Goal: Transaction & Acquisition: Purchase product/service

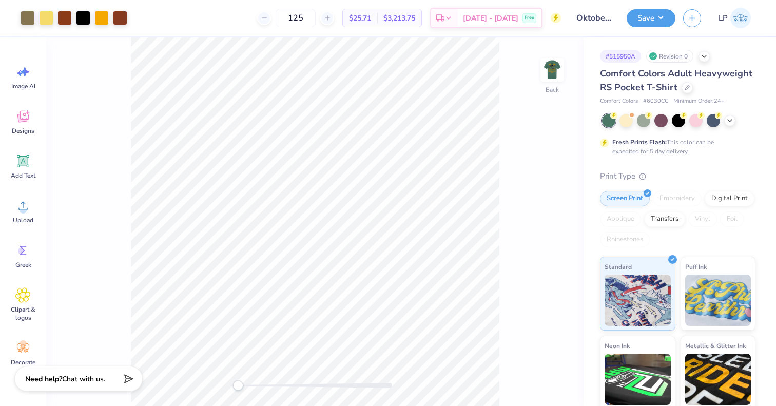
click at [268, 385] on div at bounding box center [315, 385] width 154 height 5
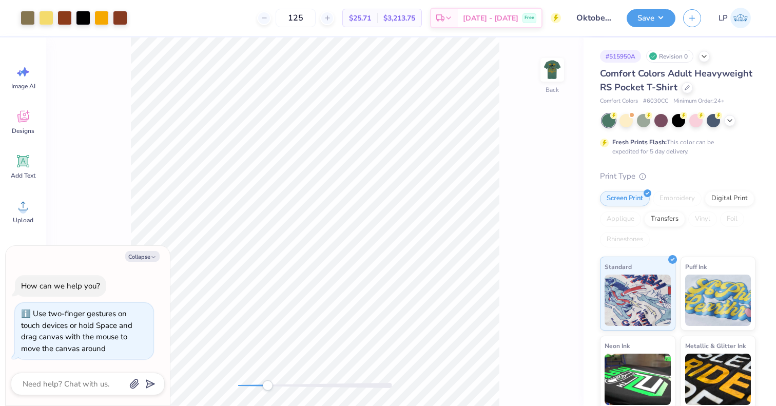
click at [305, 386] on div at bounding box center [315, 385] width 154 height 5
click at [326, 382] on div at bounding box center [315, 386] width 154 height 10
click at [120, 20] on div at bounding box center [120, 17] width 14 height 14
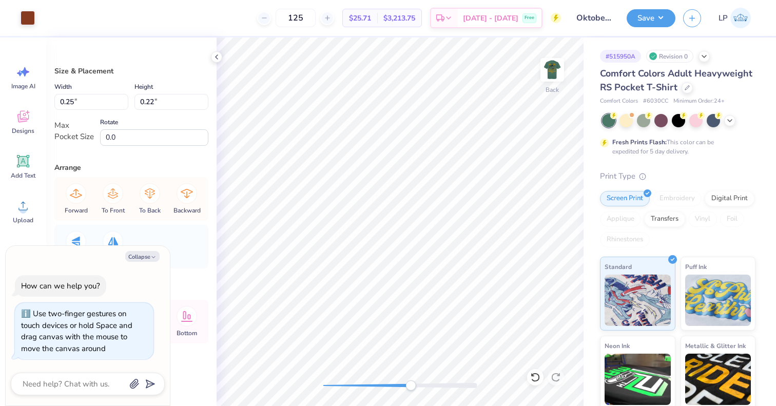
click at [62, 14] on div "125 $25.71 Per Item $3,213.75 Total Est. Delivery Oct 7 - 10 Free" at bounding box center [302, 18] width 519 height 36
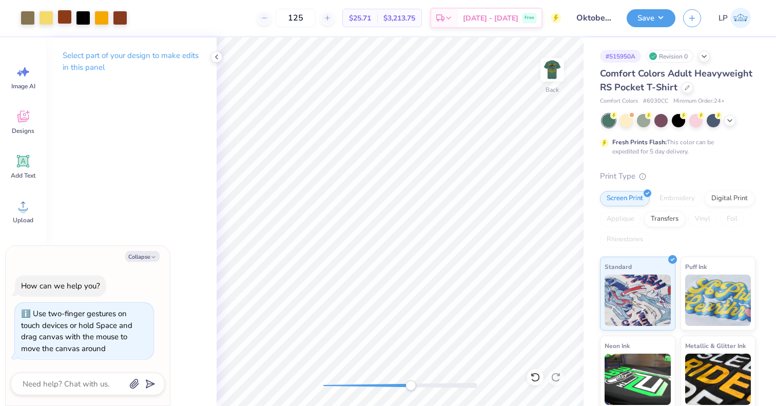
click at [61, 19] on div at bounding box center [65, 17] width 14 height 14
type textarea "x"
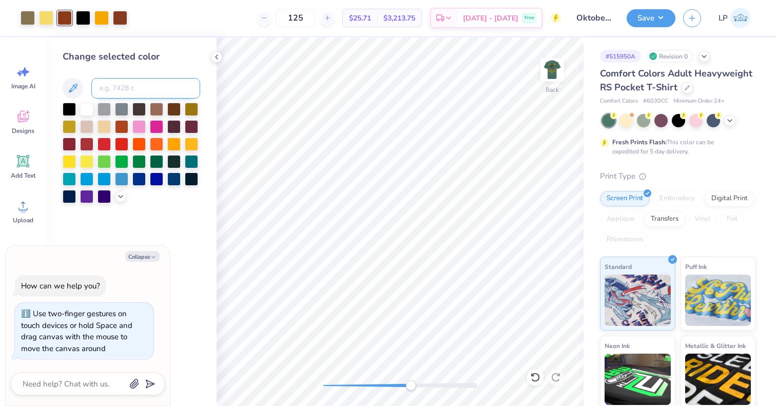
click at [111, 85] on input at bounding box center [145, 88] width 109 height 21
type input "1685"
type textarea "x"
click at [685, 89] on icon at bounding box center [687, 86] width 5 height 5
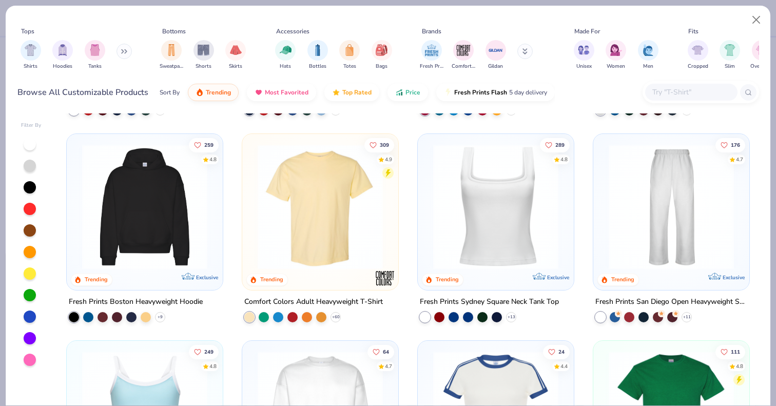
scroll to position [203, 0]
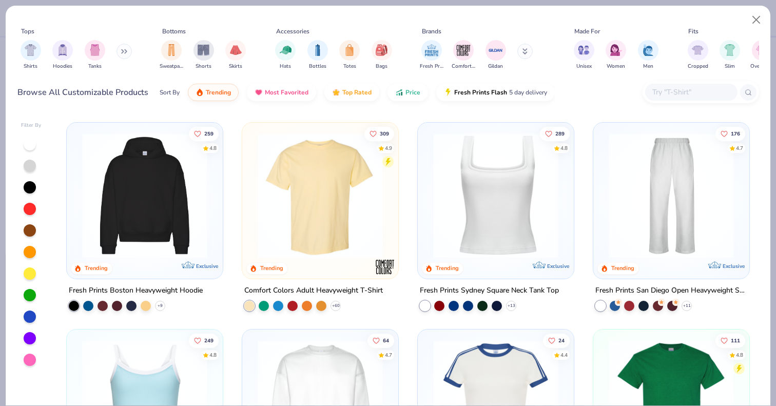
click at [349, 218] on img at bounding box center [321, 195] width 136 height 125
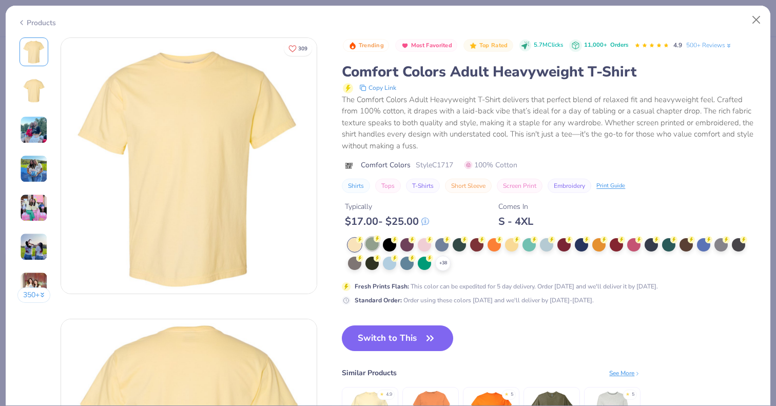
click at [379, 239] on circle at bounding box center [377, 238] width 7 height 7
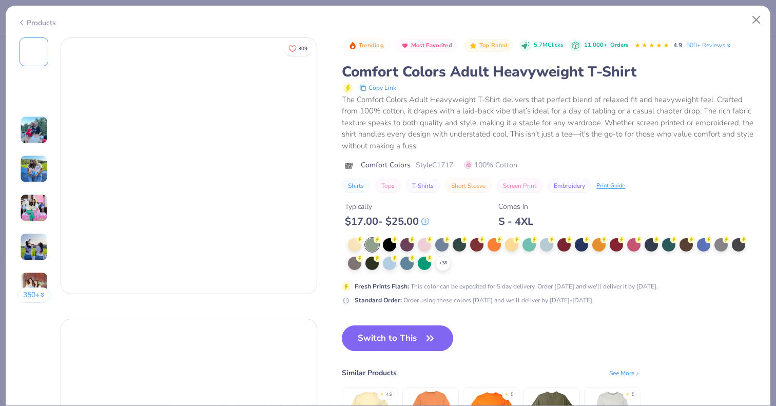
type textarea "x"
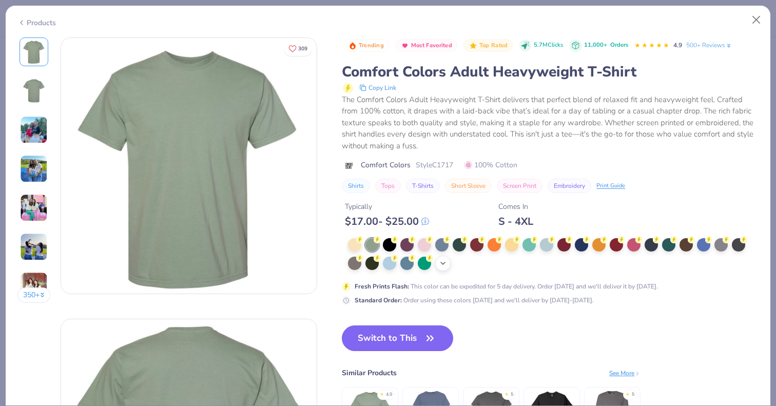
click at [448, 260] on div "+ 38" at bounding box center [442, 263] width 15 height 15
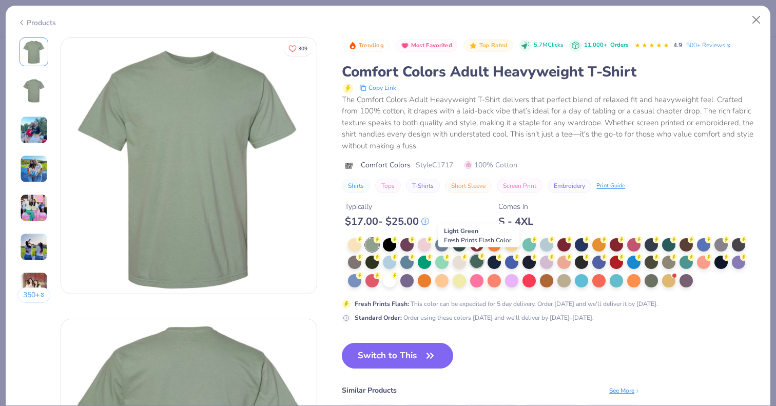
click at [480, 262] on div at bounding box center [476, 261] width 13 height 13
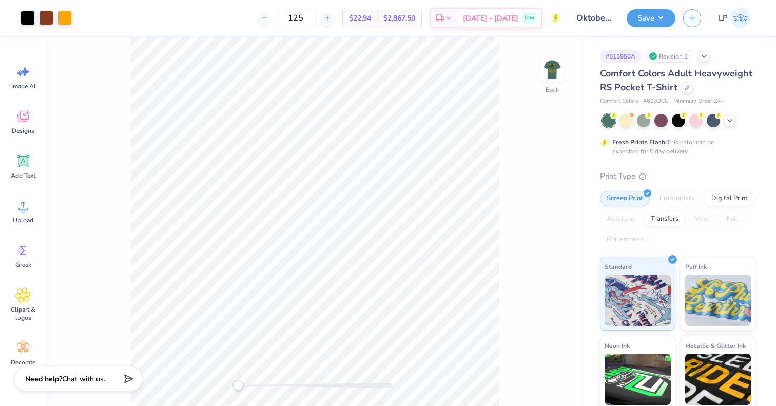
click at [612, 94] on div "Comfort Colors Adult Heavyweight RS Pocket T-Shirt" at bounding box center [678, 81] width 156 height 28
click at [682, 92] on div at bounding box center [687, 86] width 11 height 11
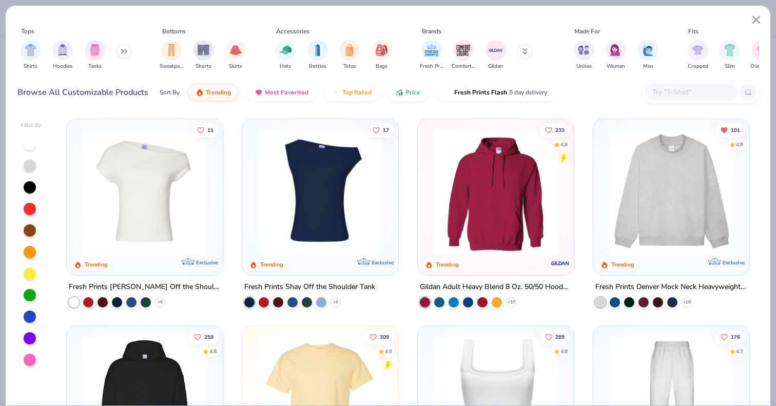
click at [343, 364] on img at bounding box center [321, 398] width 136 height 125
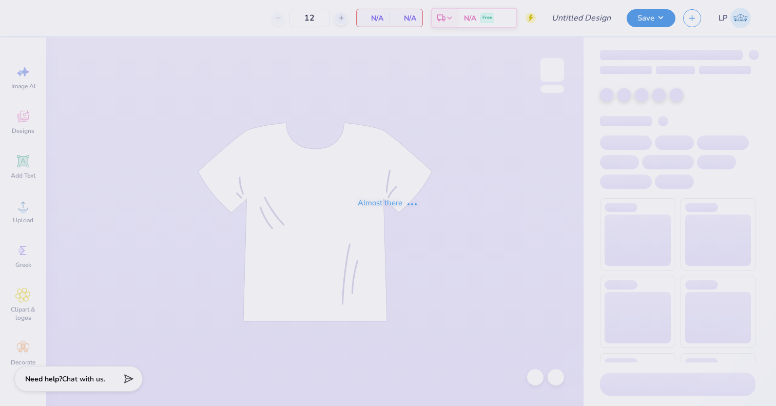
type input "Oktoberfest revision"
type input "125"
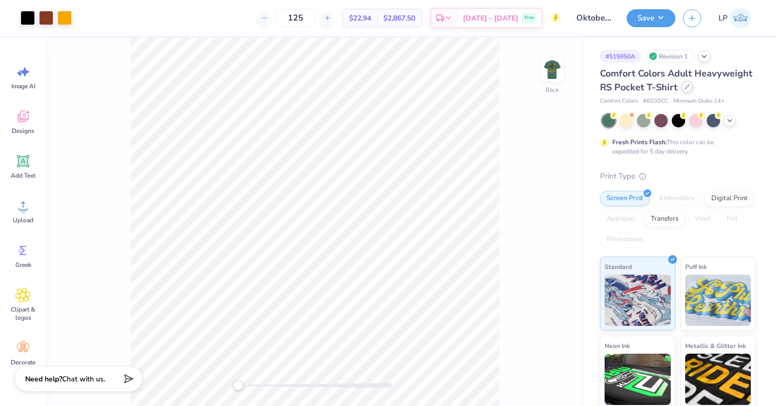
click at [682, 92] on div at bounding box center [687, 86] width 11 height 11
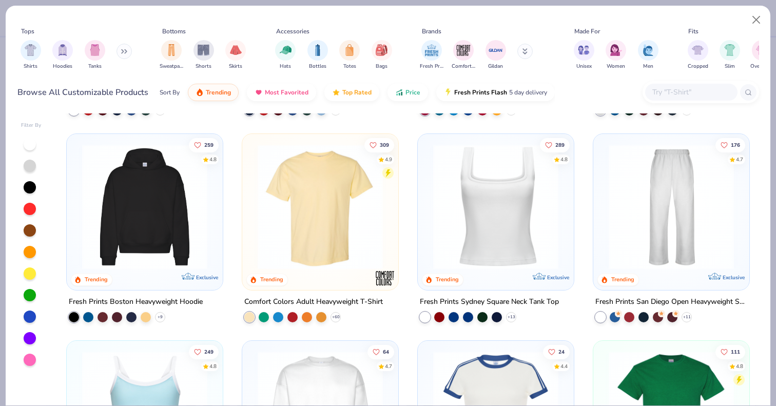
scroll to position [195, 0]
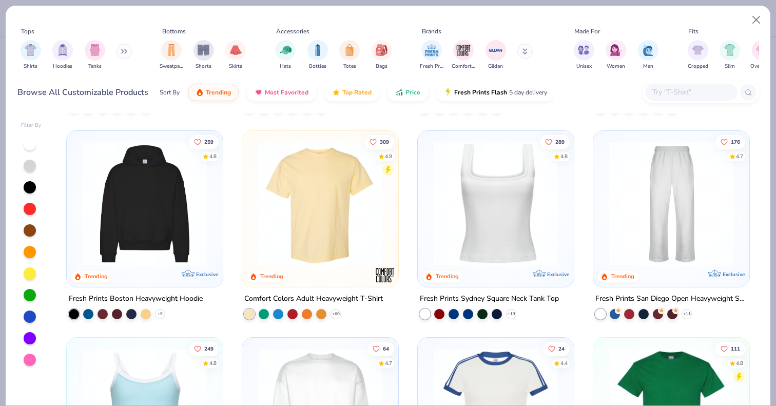
click at [321, 202] on img at bounding box center [321, 203] width 136 height 125
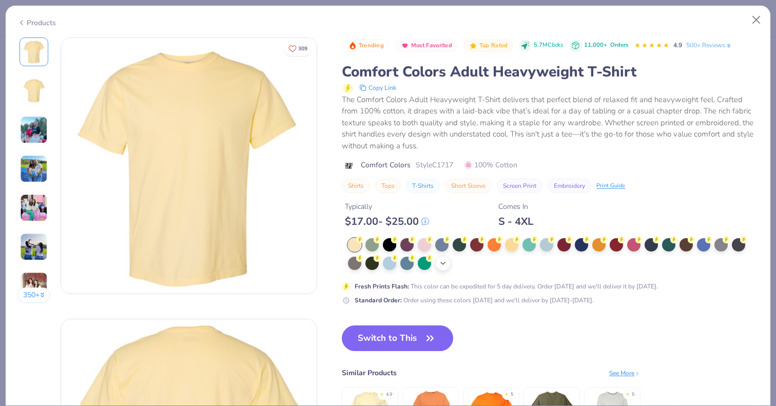
click at [440, 262] on icon at bounding box center [443, 263] width 8 height 8
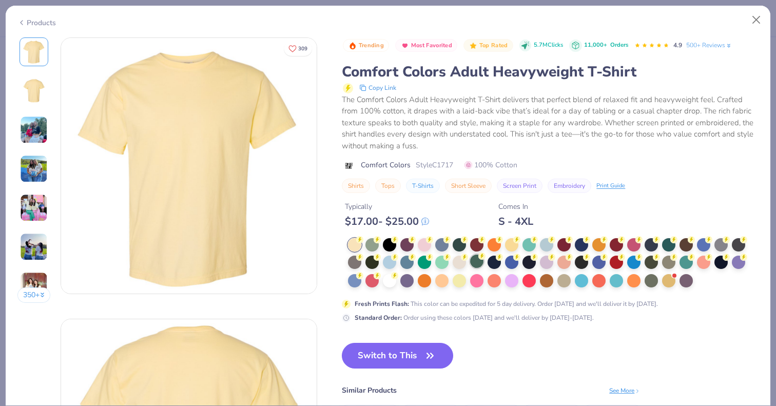
click at [481, 263] on div at bounding box center [476, 261] width 13 height 13
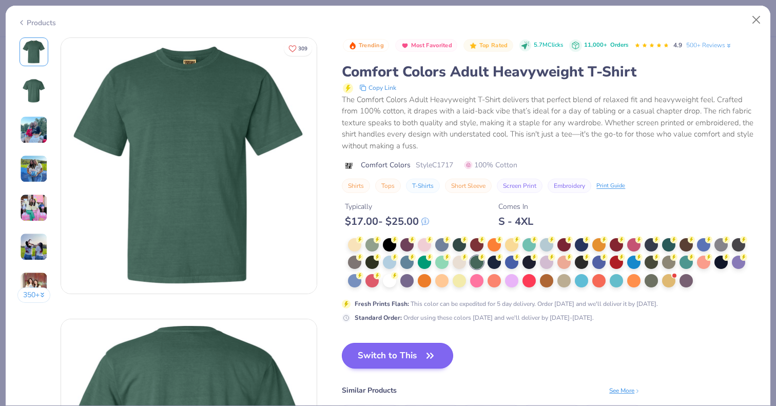
click at [404, 353] on button "Switch to This" at bounding box center [397, 356] width 111 height 26
click at [411, 355] on button "Switch to This" at bounding box center [397, 356] width 111 height 26
click at [400, 355] on button "Switch to This" at bounding box center [397, 356] width 111 height 26
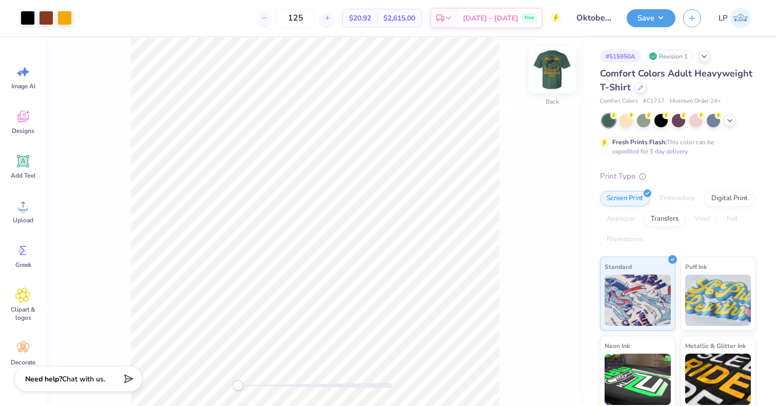
click at [548, 67] on img at bounding box center [552, 69] width 41 height 41
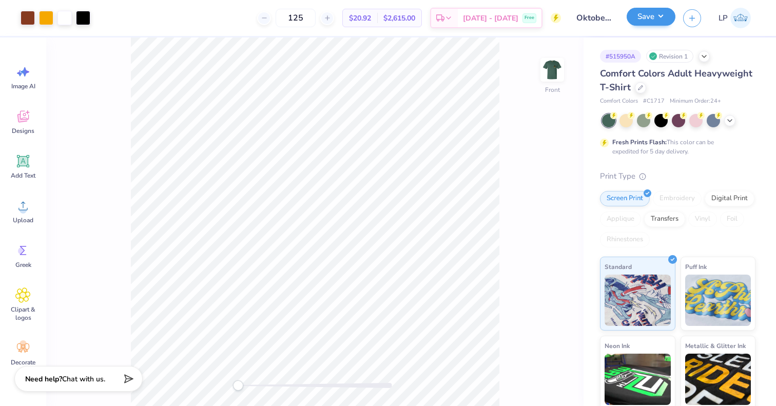
click at [657, 16] on button "Save" at bounding box center [651, 17] width 49 height 18
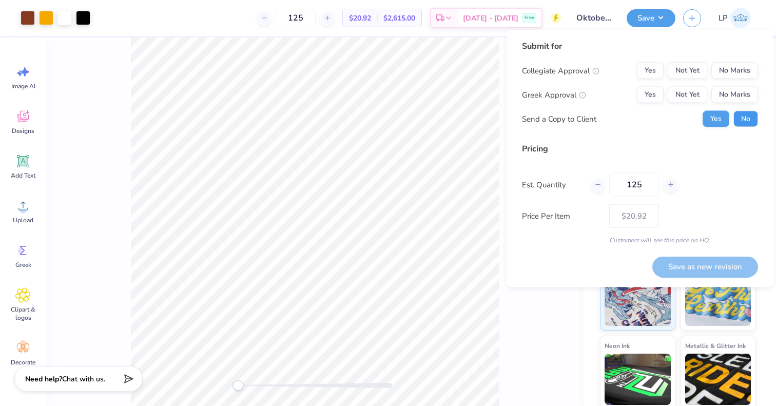
click at [752, 122] on button "No" at bounding box center [746, 119] width 25 height 16
click at [743, 93] on button "No Marks" at bounding box center [735, 95] width 47 height 16
click at [746, 72] on button "No Marks" at bounding box center [735, 71] width 47 height 16
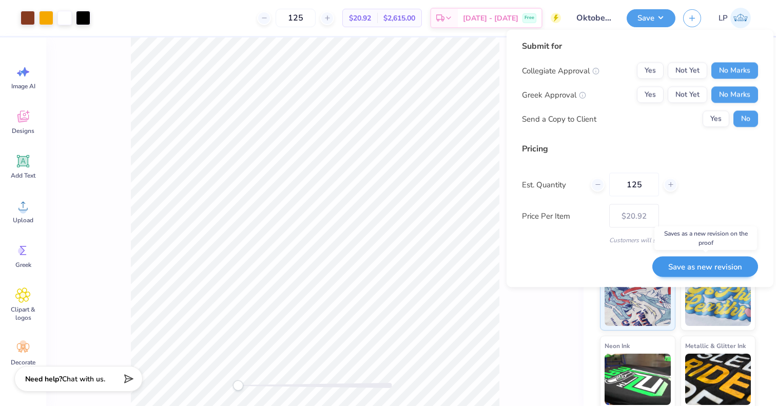
click at [682, 262] on button "Save as new revision" at bounding box center [706, 266] width 106 height 21
type input "$20.92"
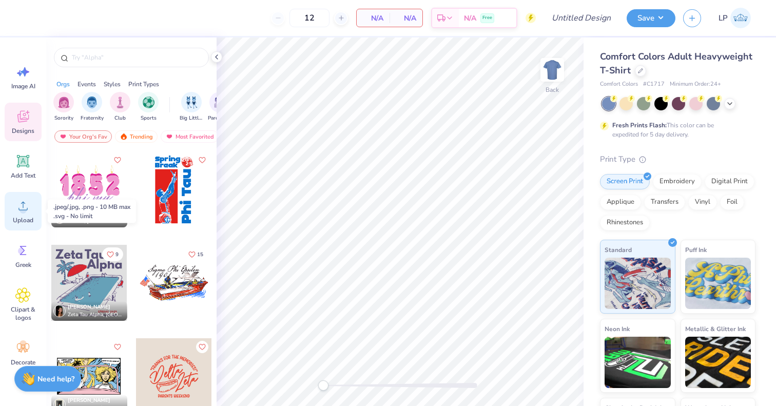
click at [24, 225] on div "Upload" at bounding box center [23, 211] width 37 height 39
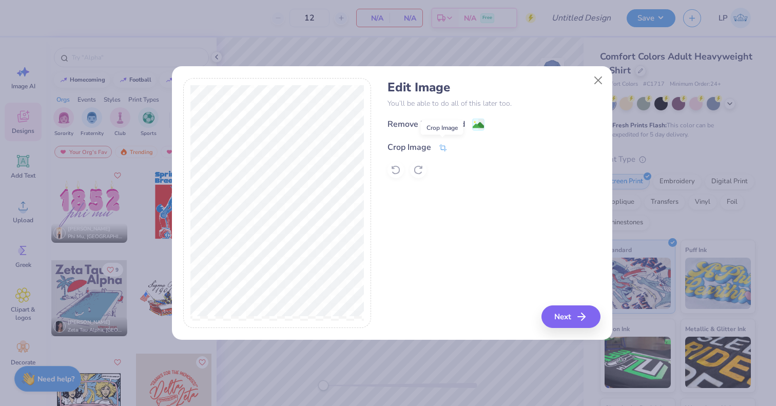
click at [444, 143] on icon at bounding box center [443, 147] width 9 height 9
click at [473, 148] on icon at bounding box center [475, 146] width 6 height 6
click at [474, 121] on image at bounding box center [478, 126] width 11 height 11
click at [578, 319] on button "Next" at bounding box center [572, 317] width 59 height 23
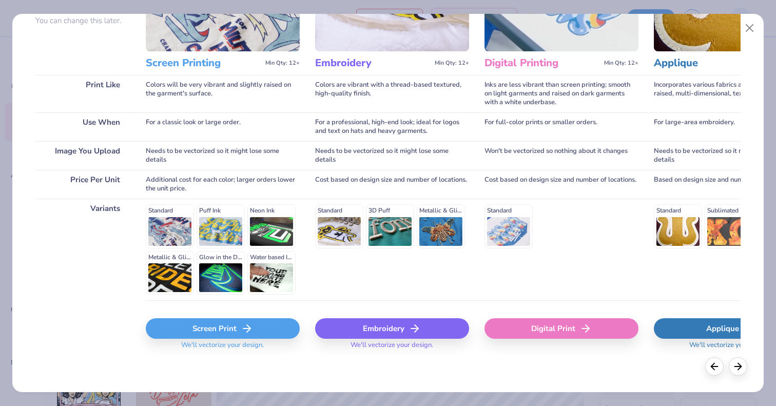
scroll to position [105, 0]
click at [214, 329] on div "Screen Print" at bounding box center [223, 329] width 154 height 21
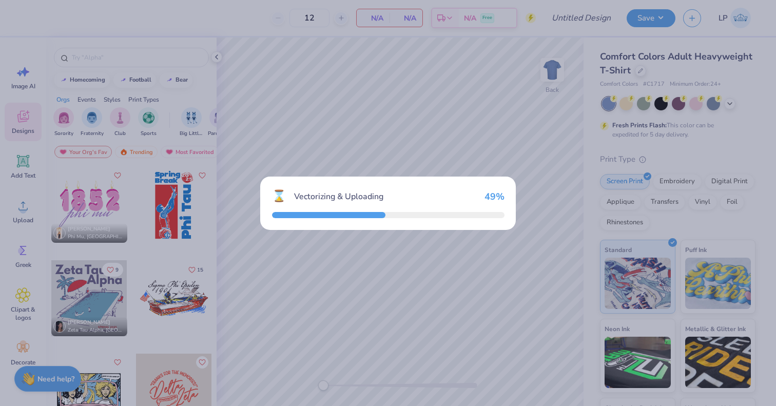
click at [586, 0] on div "⌛ Vectorizing & Uploading 49 %" at bounding box center [388, 203] width 776 height 406
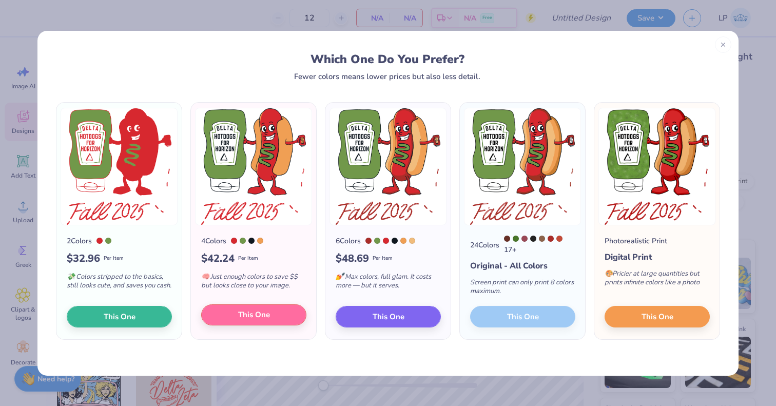
click at [261, 311] on span "This One" at bounding box center [254, 315] width 32 height 12
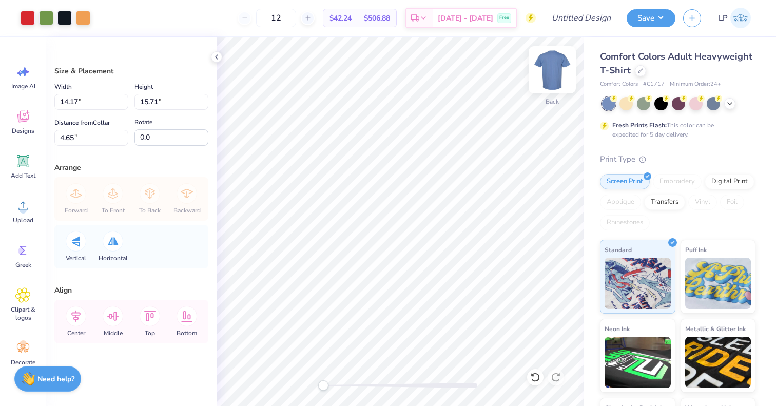
click at [546, 74] on img at bounding box center [552, 69] width 41 height 41
click at [556, 84] on img at bounding box center [552, 69] width 41 height 41
type input "4.65"
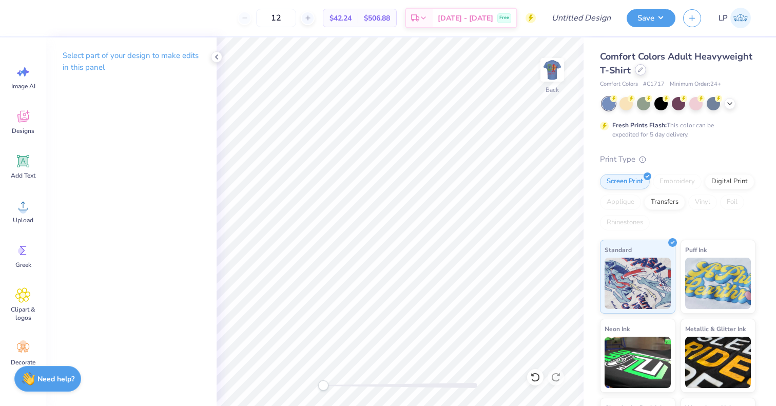
click at [646, 73] on div at bounding box center [640, 69] width 11 height 11
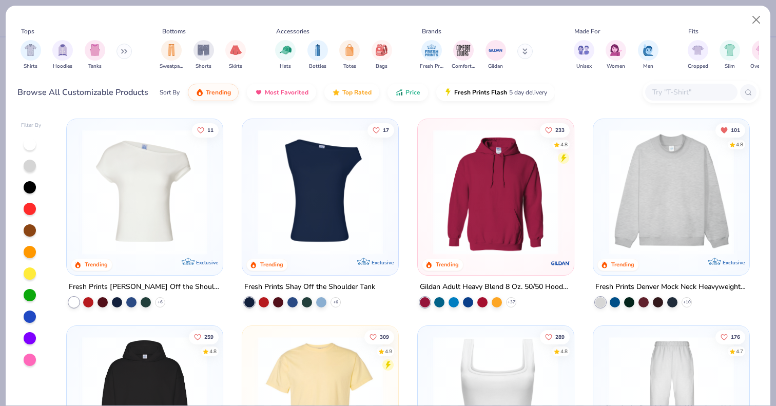
click at [664, 95] on input "text" at bounding box center [691, 92] width 79 height 12
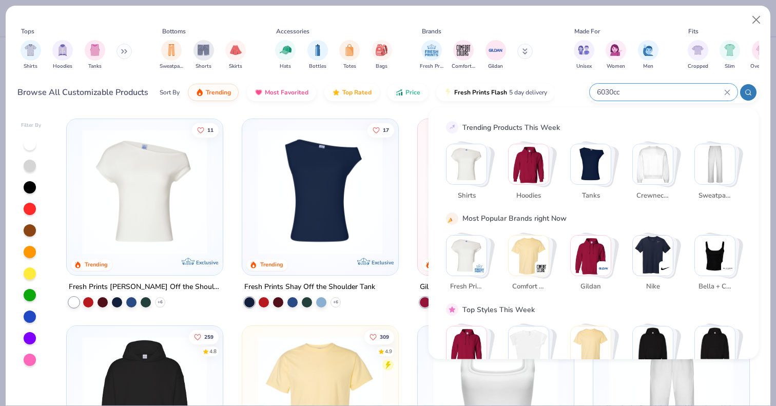
type input "6030cc"
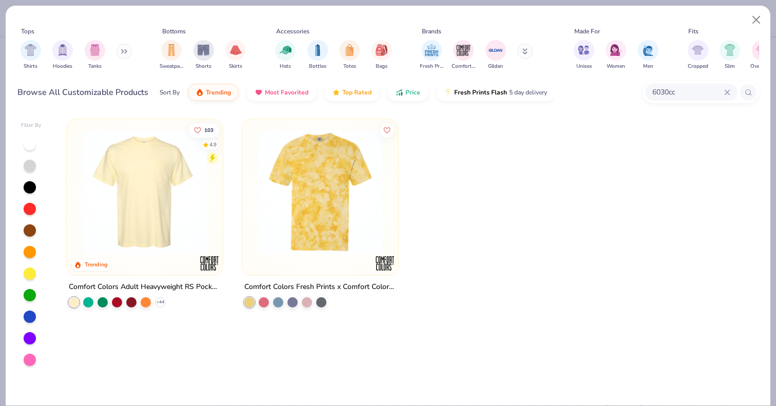
click at [179, 214] on img at bounding box center [145, 191] width 136 height 125
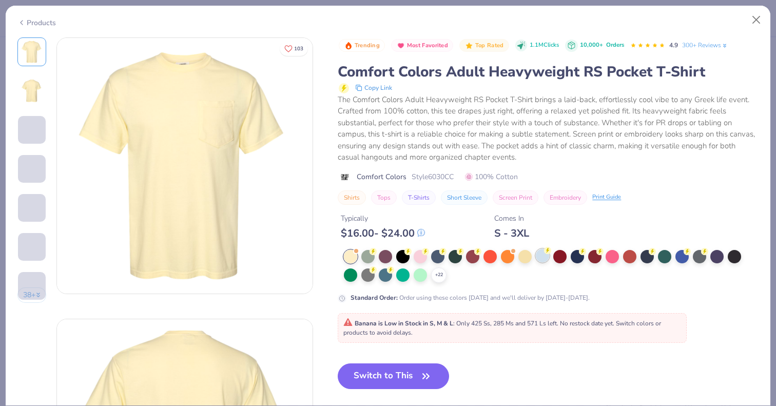
click at [540, 256] on div at bounding box center [542, 255] width 13 height 13
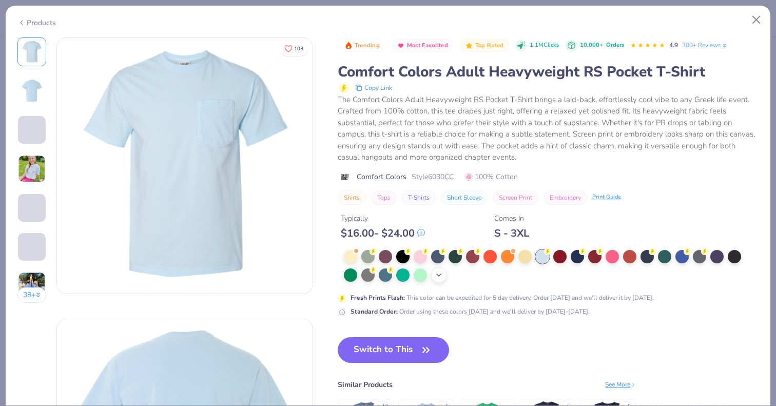
click at [439, 275] on icon at bounding box center [439, 275] width 8 height 8
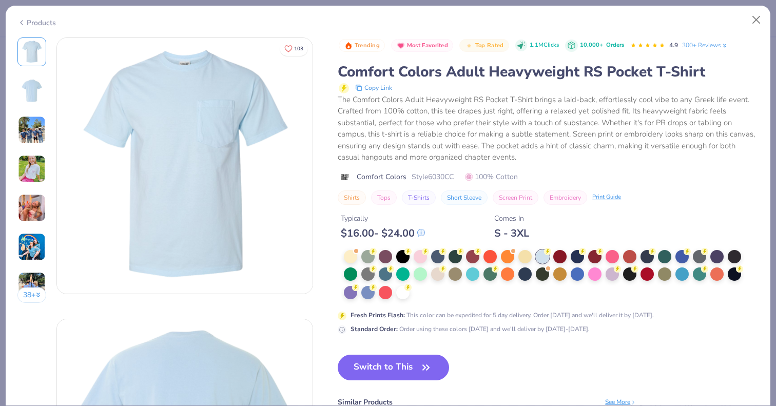
click at [439, 275] on div at bounding box center [437, 274] width 13 height 13
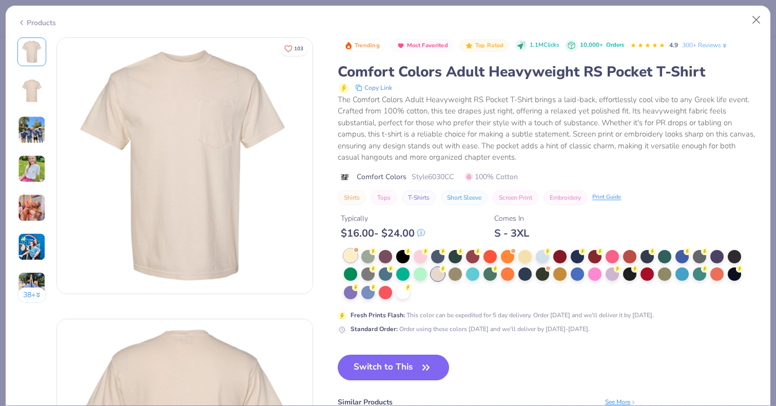
click at [345, 257] on div at bounding box center [350, 255] width 13 height 13
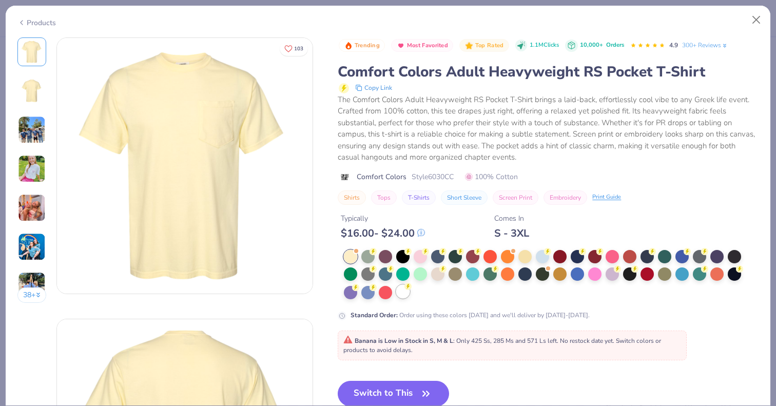
click at [407, 289] on div at bounding box center [402, 291] width 13 height 13
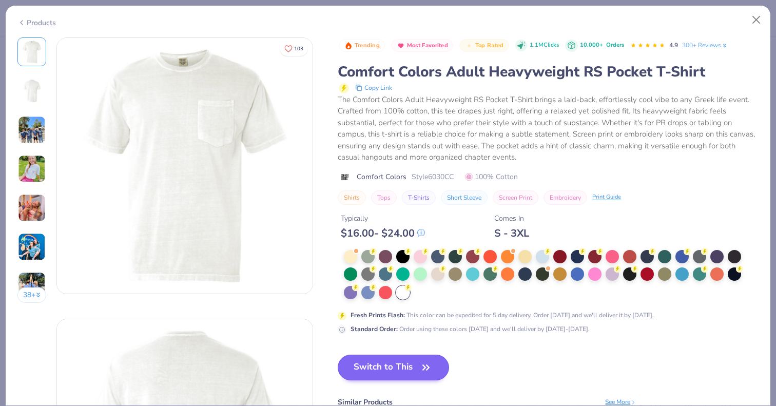
click at [412, 358] on button "Switch to This" at bounding box center [393, 368] width 111 height 26
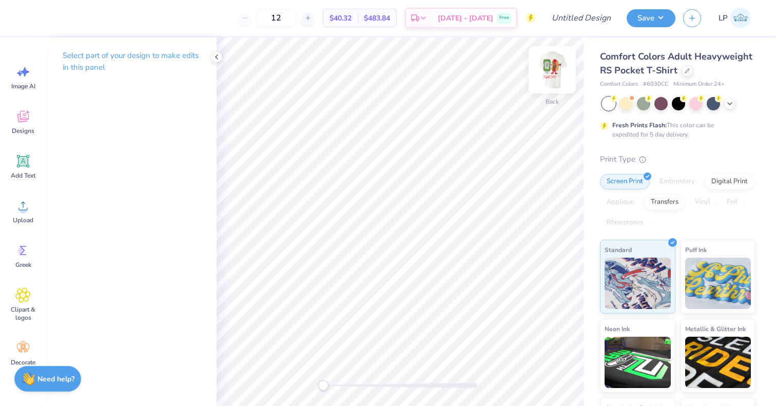
click at [551, 67] on img at bounding box center [552, 69] width 41 height 41
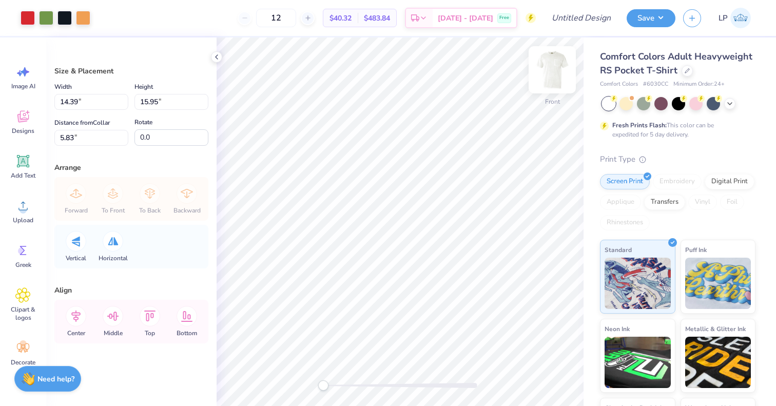
type input "11.42"
type input "12.66"
type input "5.84"
click at [400, 387] on div at bounding box center [401, 385] width 154 height 5
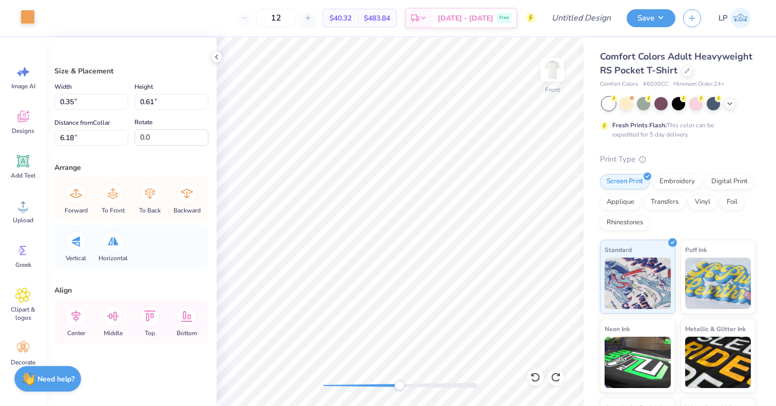
click at [33, 21] on div at bounding box center [28, 17] width 14 height 14
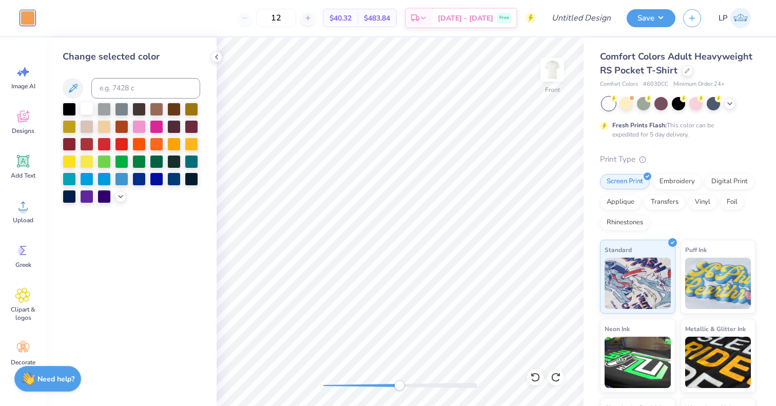
click at [88, 115] on div at bounding box center [86, 108] width 13 height 13
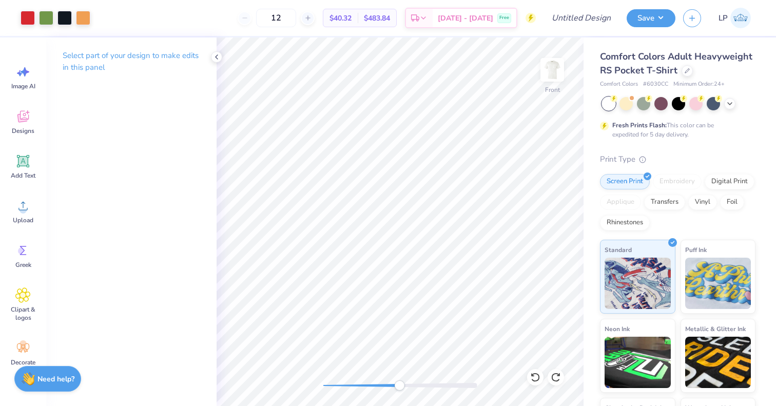
click at [339, 385] on div at bounding box center [401, 385] width 154 height 5
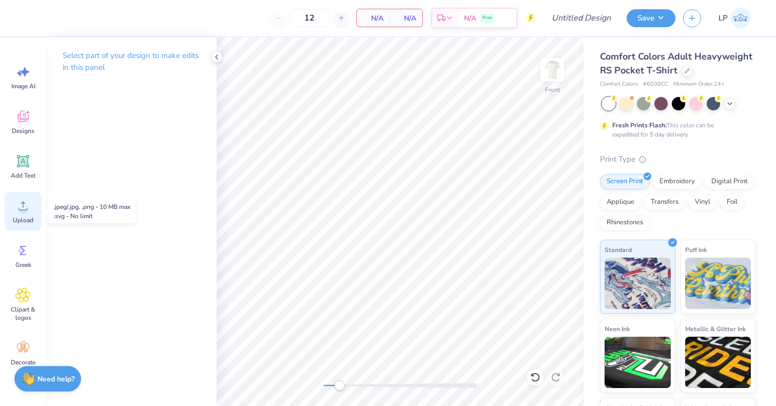
click at [23, 221] on span "Upload" at bounding box center [23, 220] width 21 height 8
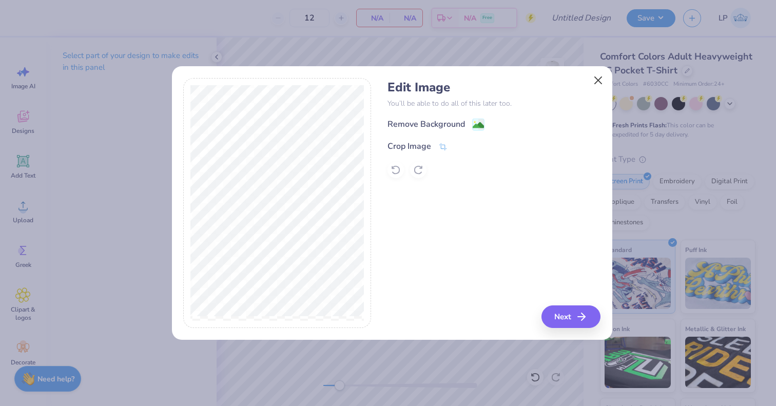
click at [600, 79] on button "Close" at bounding box center [598, 81] width 20 height 20
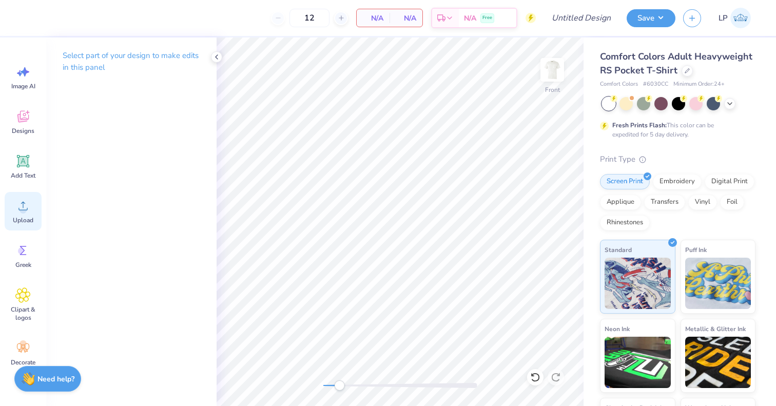
click at [27, 217] on span "Upload" at bounding box center [23, 220] width 21 height 8
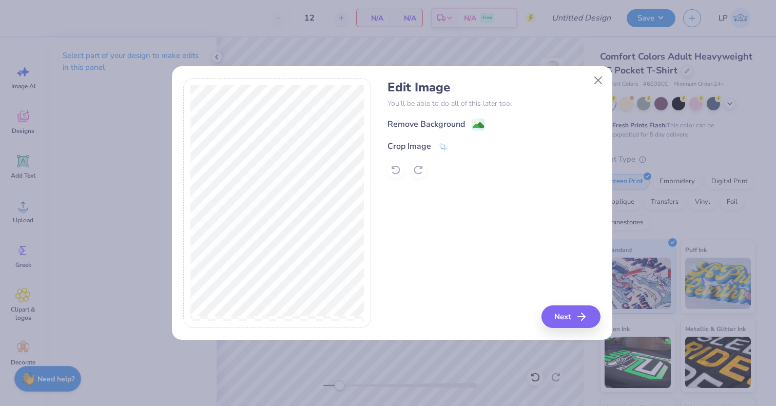
click at [475, 118] on div "Remove Background" at bounding box center [494, 124] width 213 height 13
click at [475, 125] on image at bounding box center [478, 126] width 11 height 11
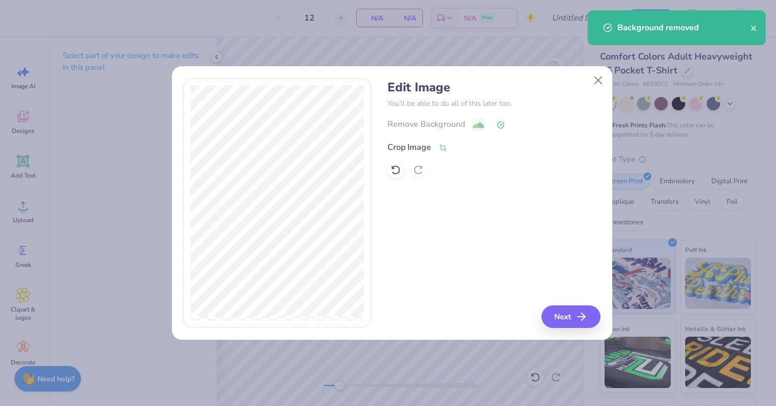
click at [442, 146] on icon at bounding box center [444, 147] width 8 height 7
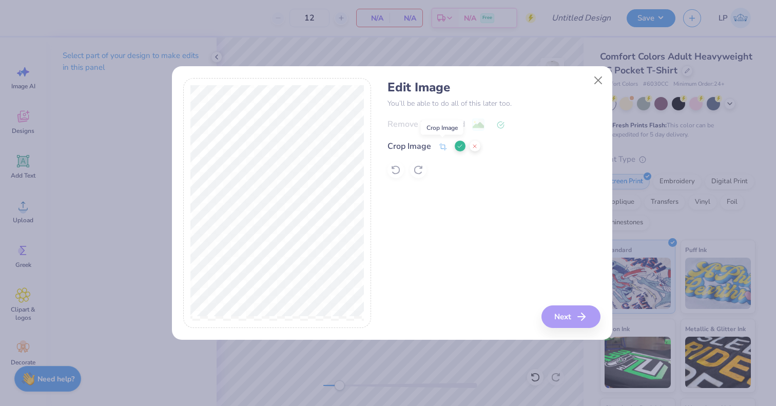
click at [442, 146] on icon at bounding box center [443, 146] width 9 height 9
click at [463, 147] on button at bounding box center [460, 146] width 11 height 11
click at [584, 320] on icon "button" at bounding box center [585, 317] width 12 height 12
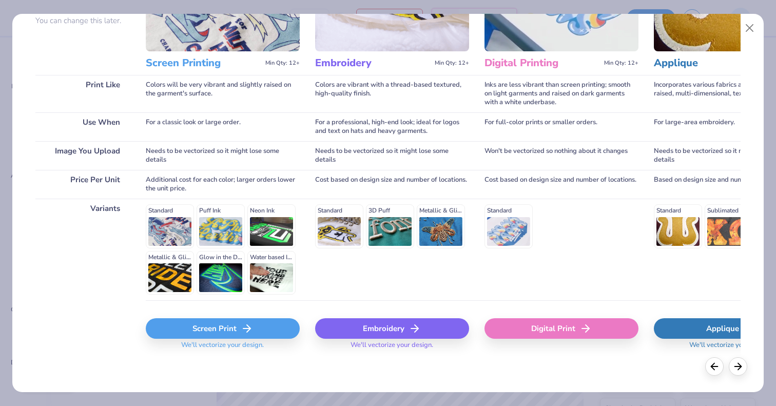
click at [238, 327] on div "Screen Print" at bounding box center [223, 328] width 154 height 21
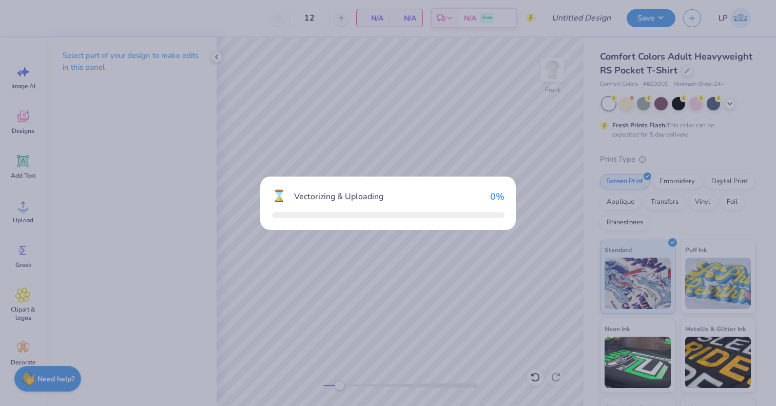
scroll to position [105, 0]
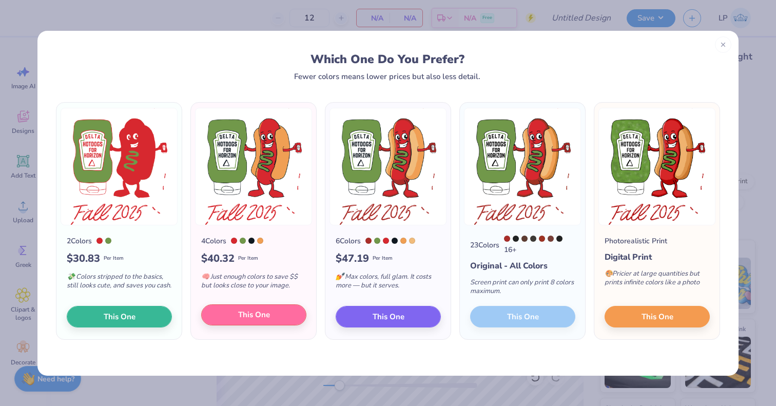
click at [281, 316] on button "This One" at bounding box center [253, 316] width 105 height 22
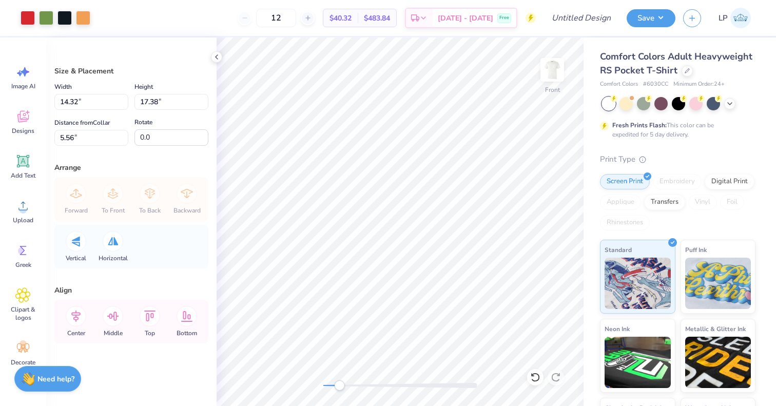
type input "11.01"
type input "13.36"
drag, startPoint x: 345, startPoint y: 386, endPoint x: 322, endPoint y: 386, distance: 22.1
click at [324, 386] on div at bounding box center [401, 385] width 154 height 5
type input "11.97"
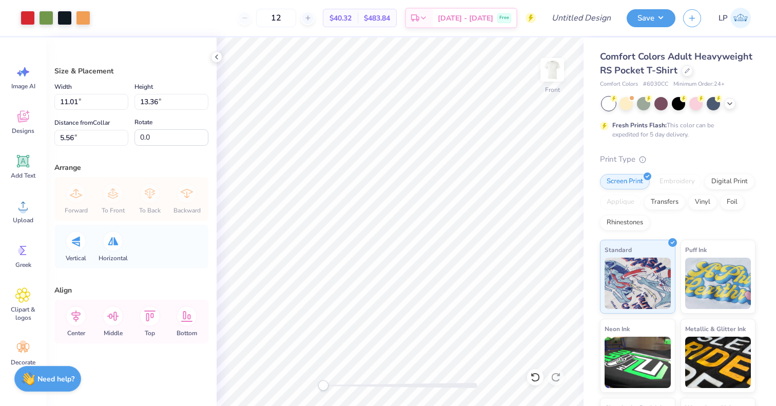
type input "14.52"
type input "2.43"
click at [364, 388] on div at bounding box center [401, 386] width 154 height 10
click at [381, 386] on div at bounding box center [401, 385] width 154 height 5
click at [386, 386] on div "Accessibility label" at bounding box center [380, 386] width 10 height 10
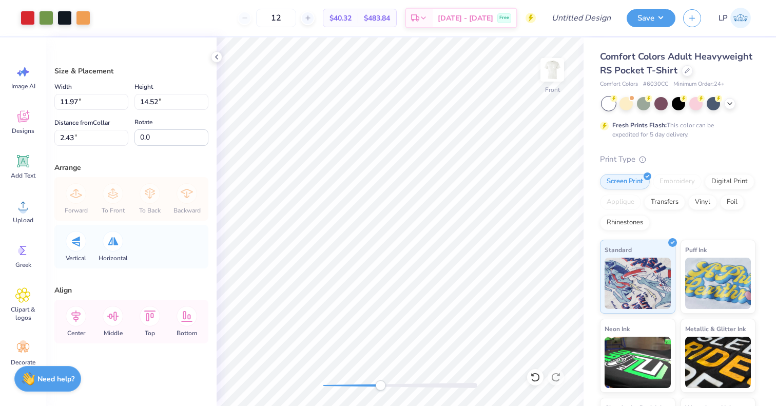
click at [386, 386] on div "Accessibility label" at bounding box center [380, 386] width 10 height 10
click at [408, 385] on div at bounding box center [401, 385] width 154 height 5
